Goal: Find specific page/section: Find specific page/section

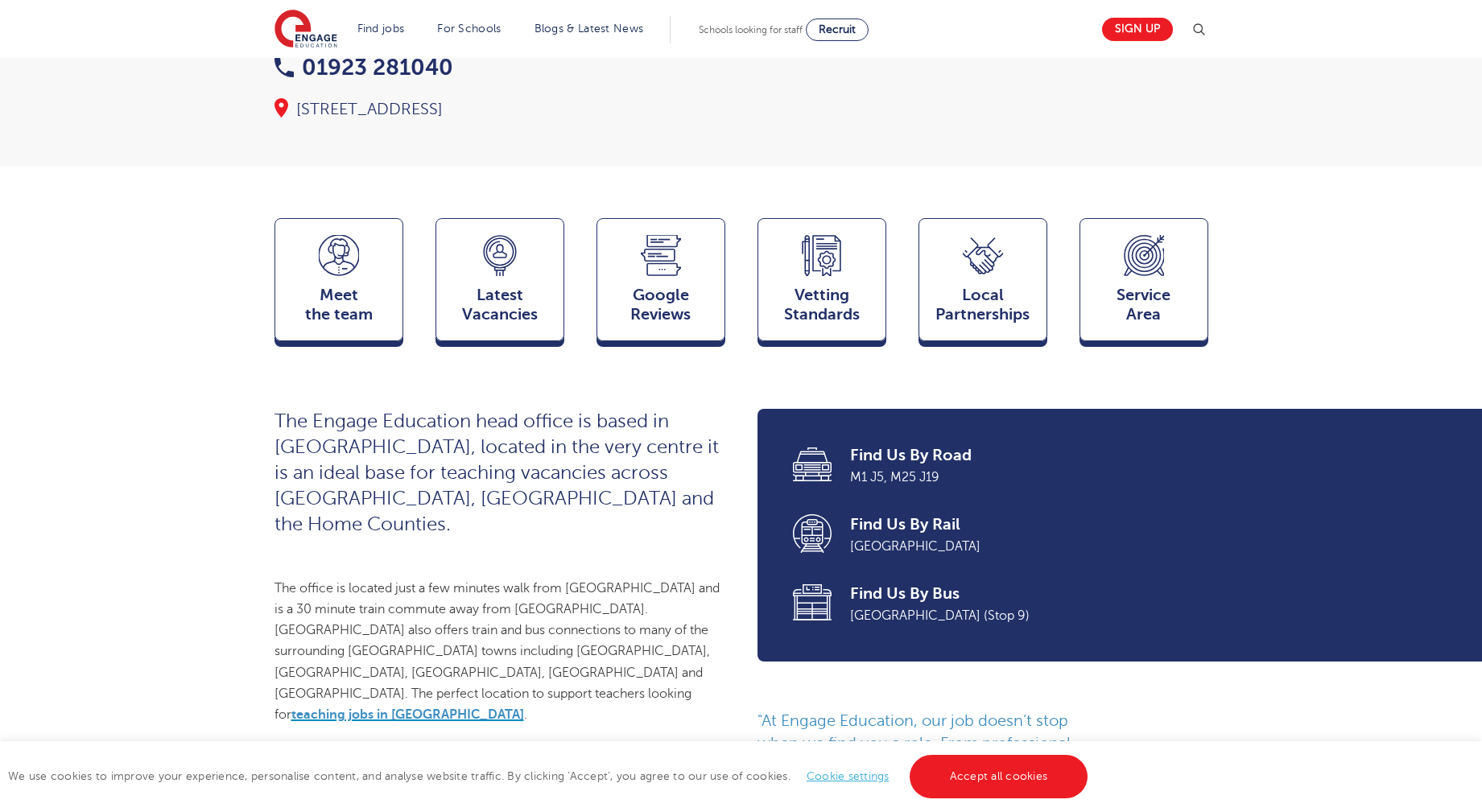
scroll to position [372, 0]
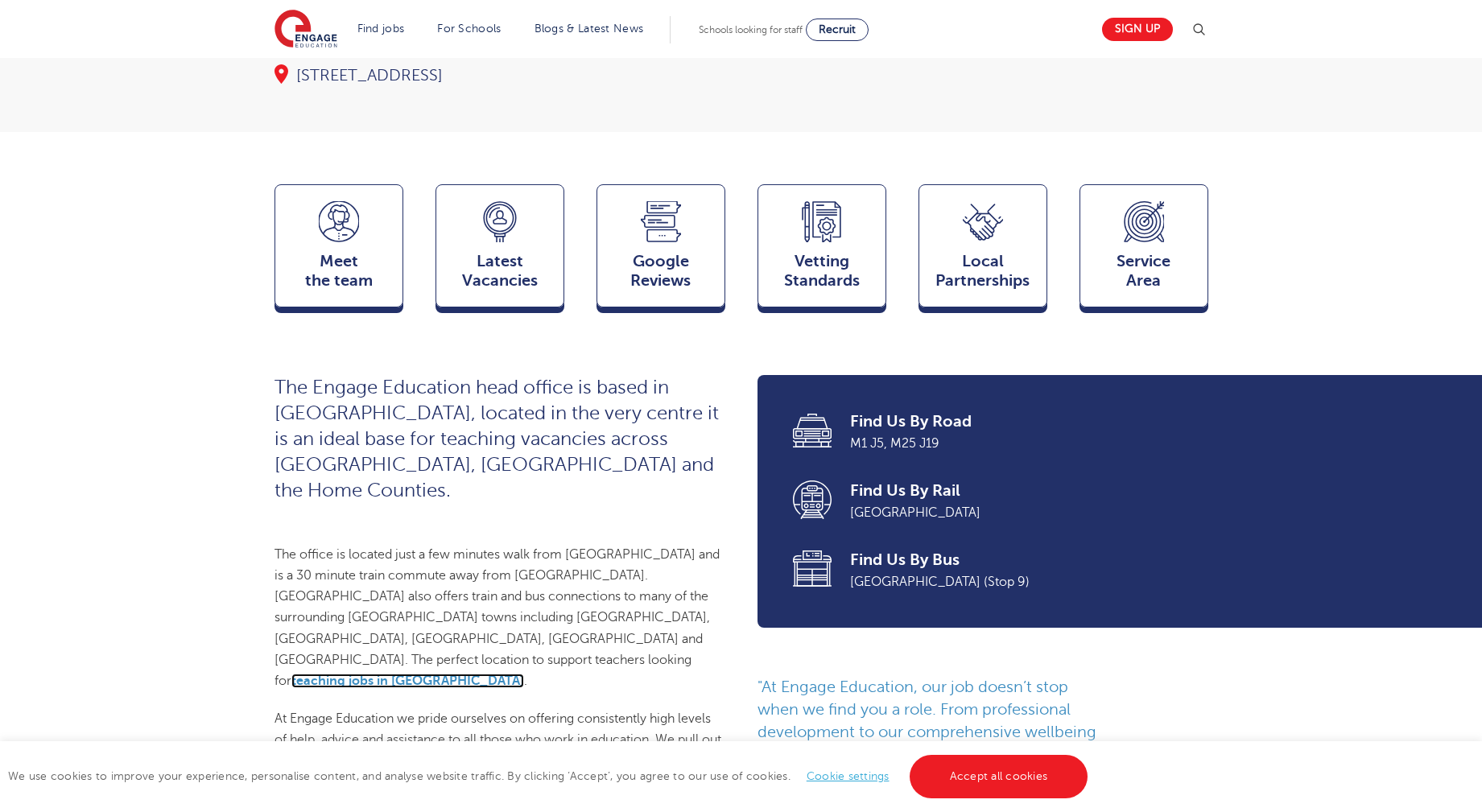
click at [418, 673] on link "teaching jobs in Hertfordshire" at bounding box center [407, 680] width 233 height 15
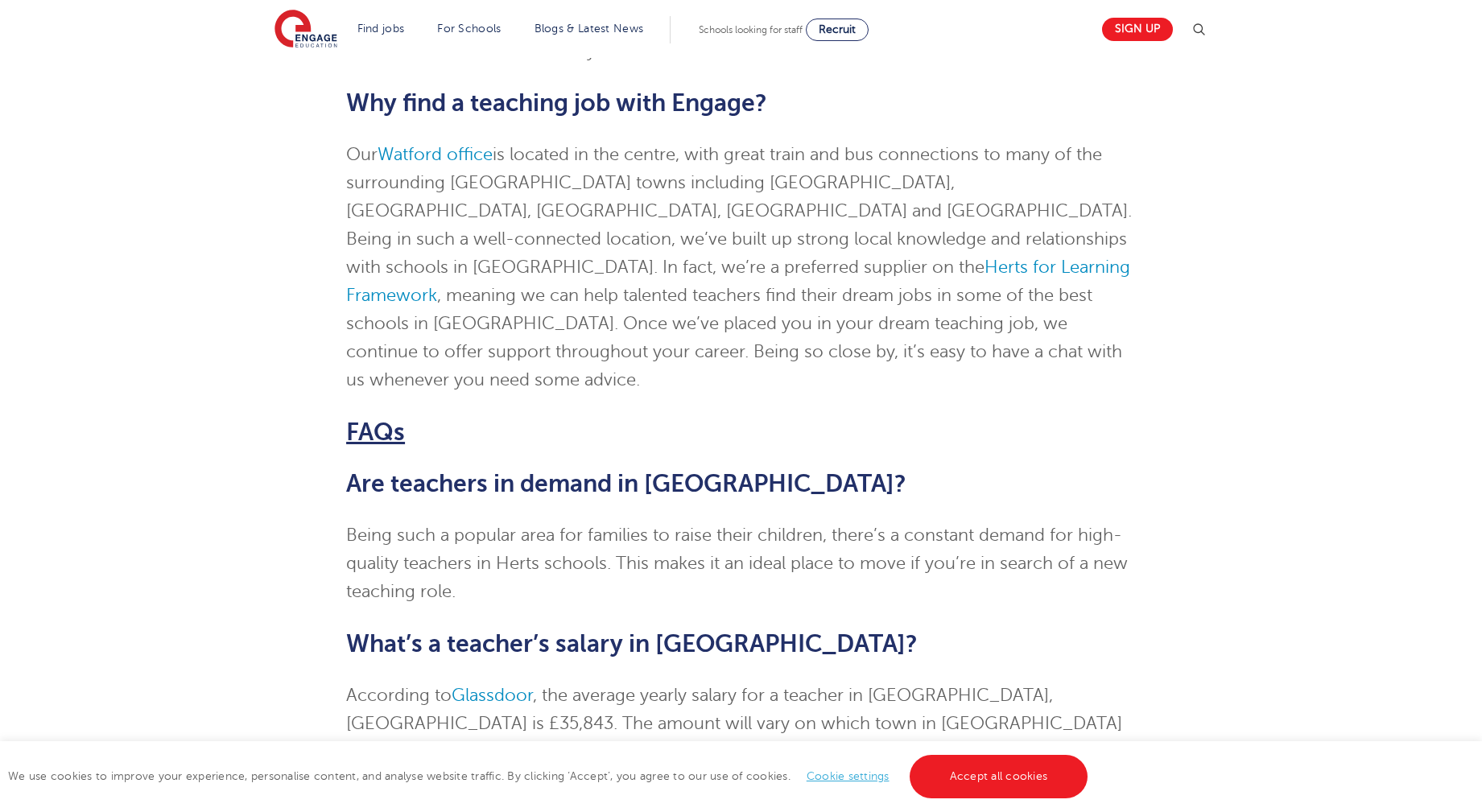
scroll to position [2266, 0]
